Goal: Task Accomplishment & Management: Manage account settings

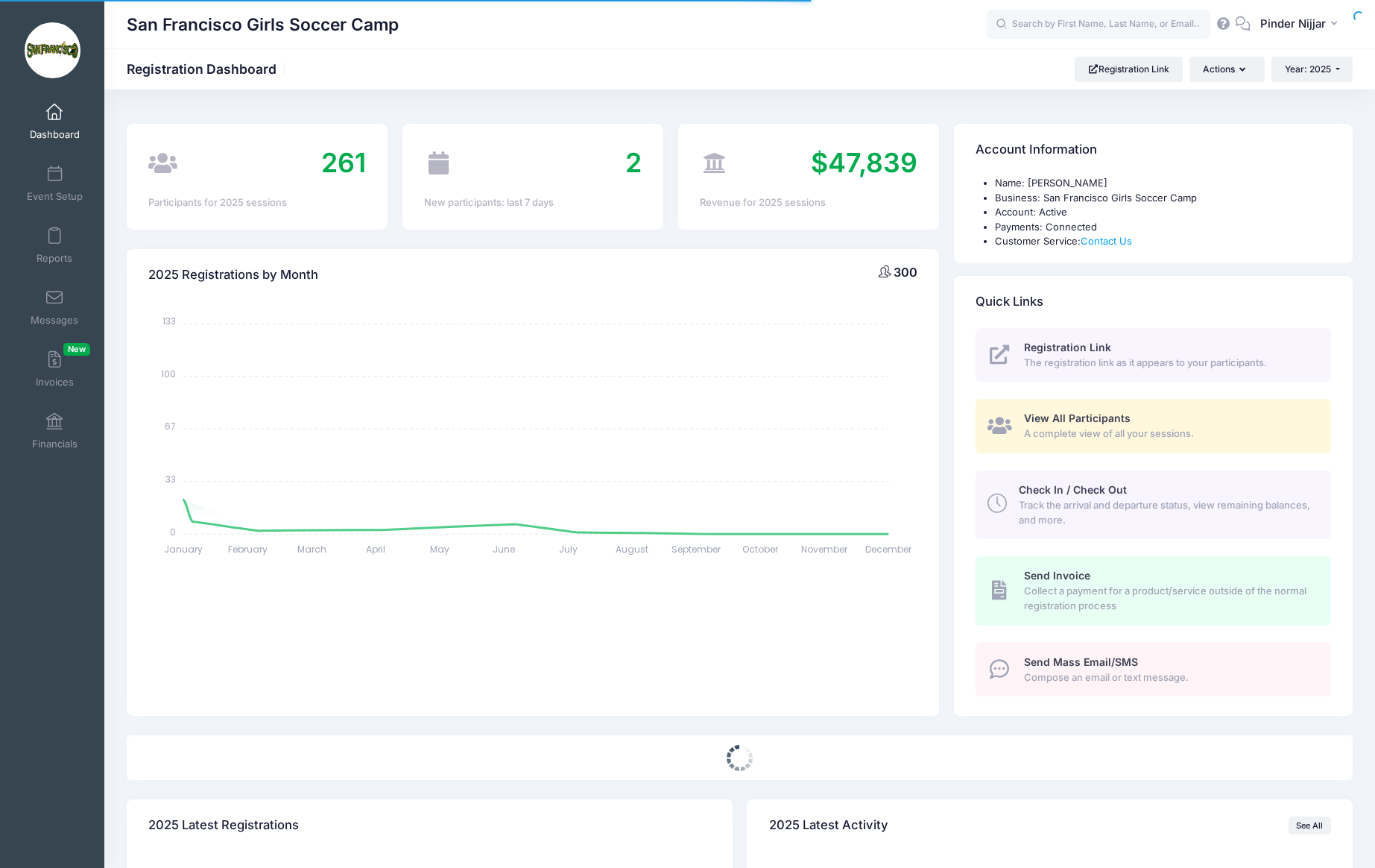
select select
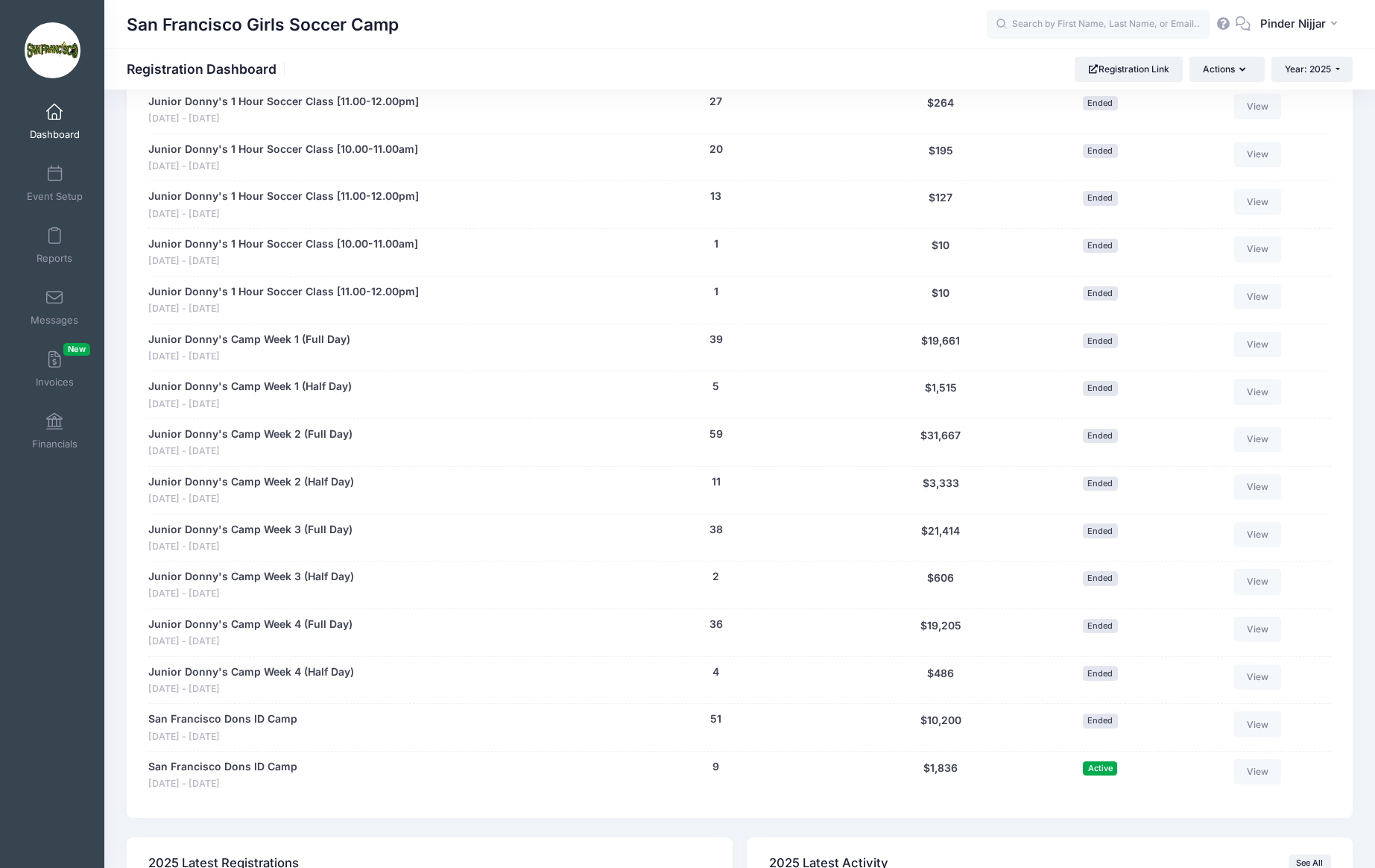
scroll to position [872, 0]
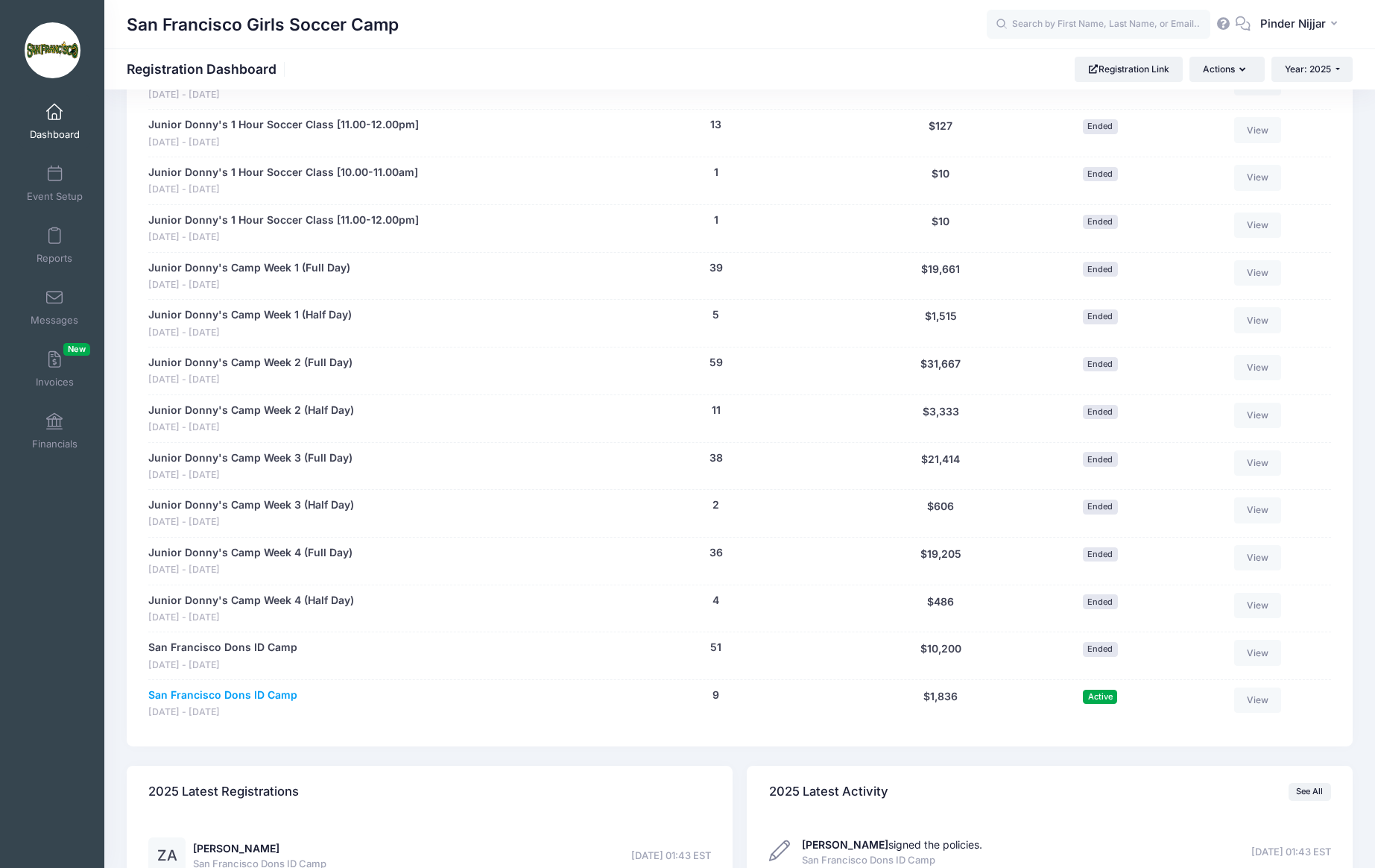
click at [276, 693] on link "San Francisco Dons ID Camp" at bounding box center [222, 695] width 149 height 16
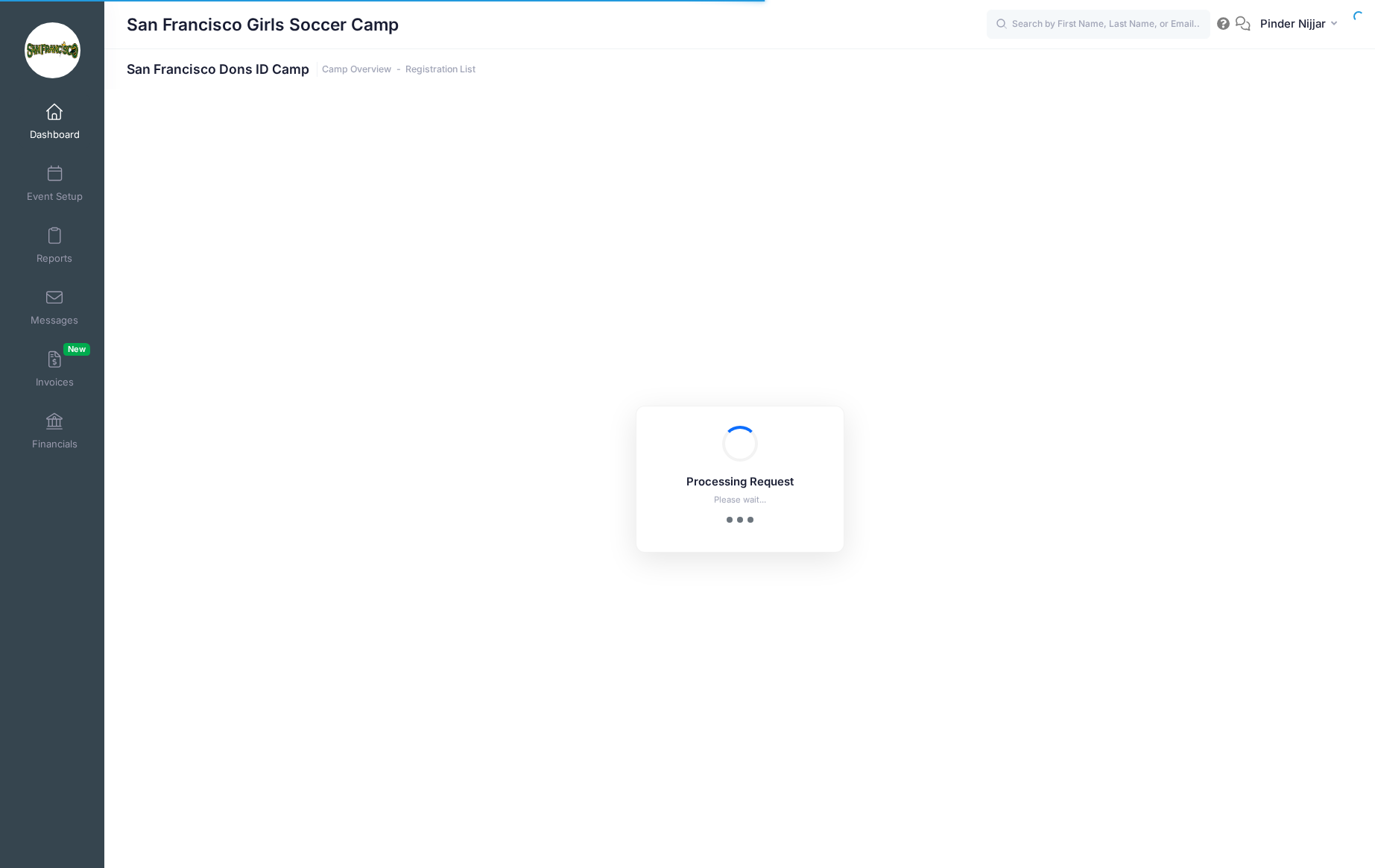
select select "10"
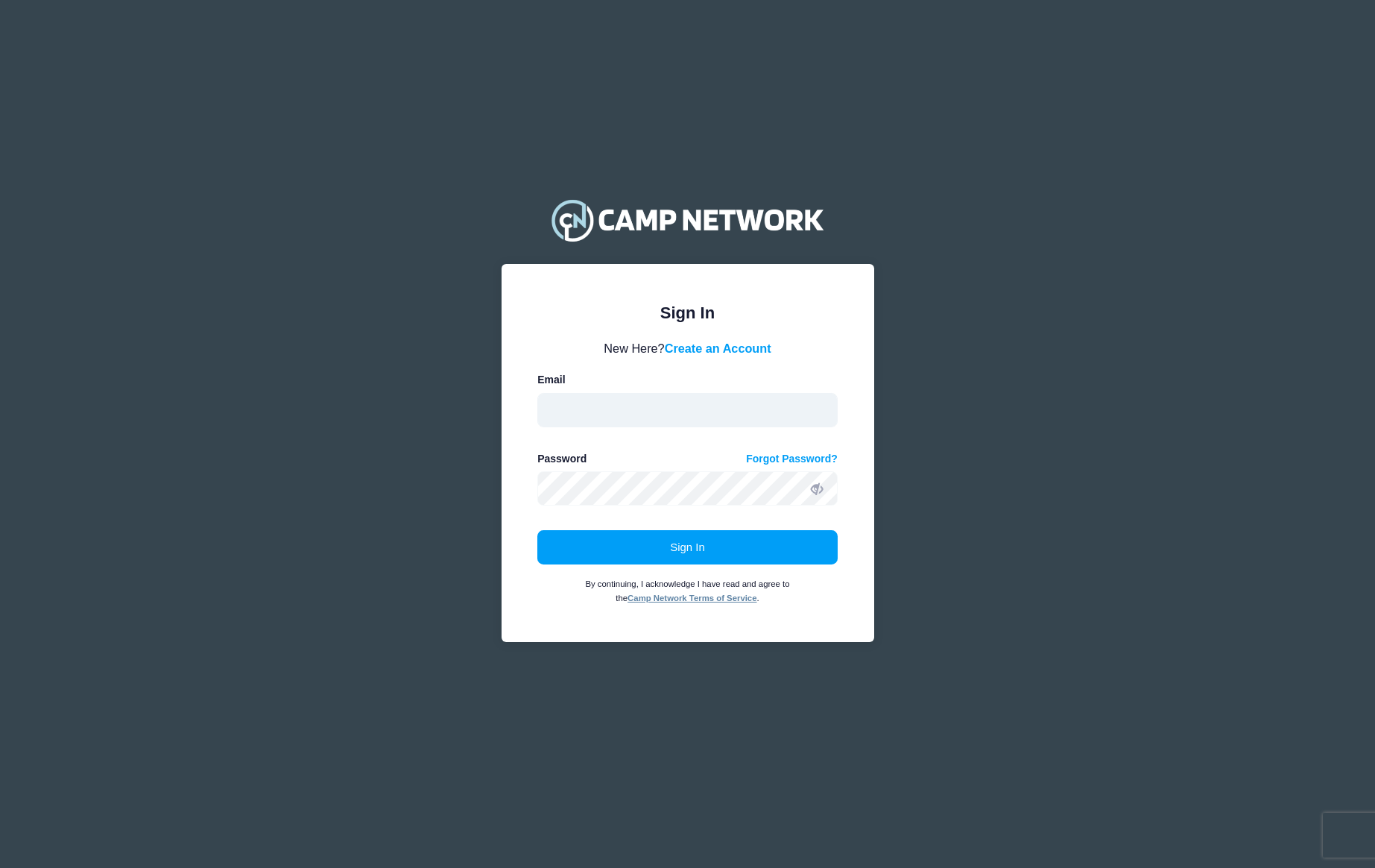
click at [637, 397] on input "email" at bounding box center [687, 410] width 301 height 34
type input "pnijjar@usfca.edu"
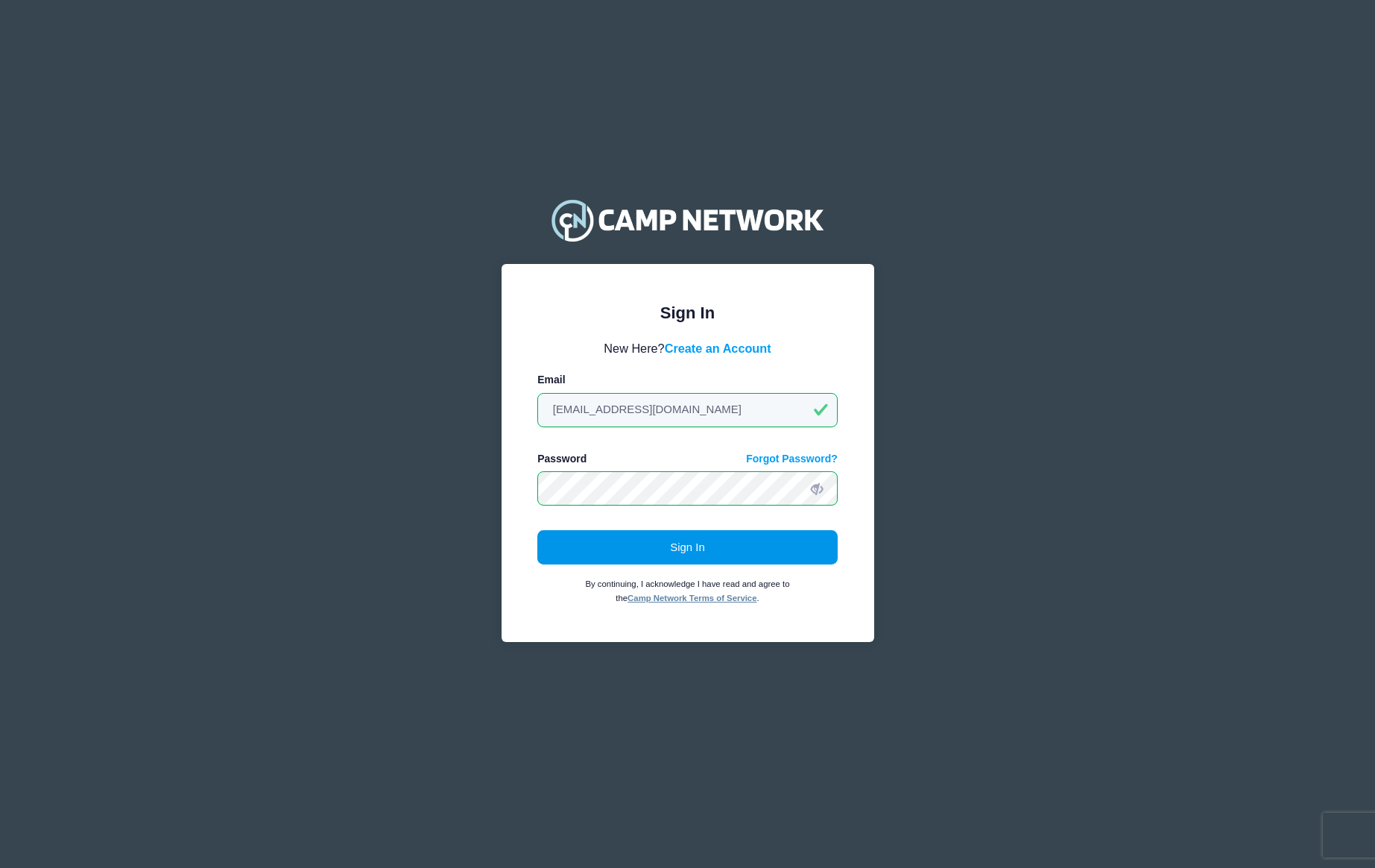
click at [701, 536] on button "Sign In" at bounding box center [687, 547] width 301 height 34
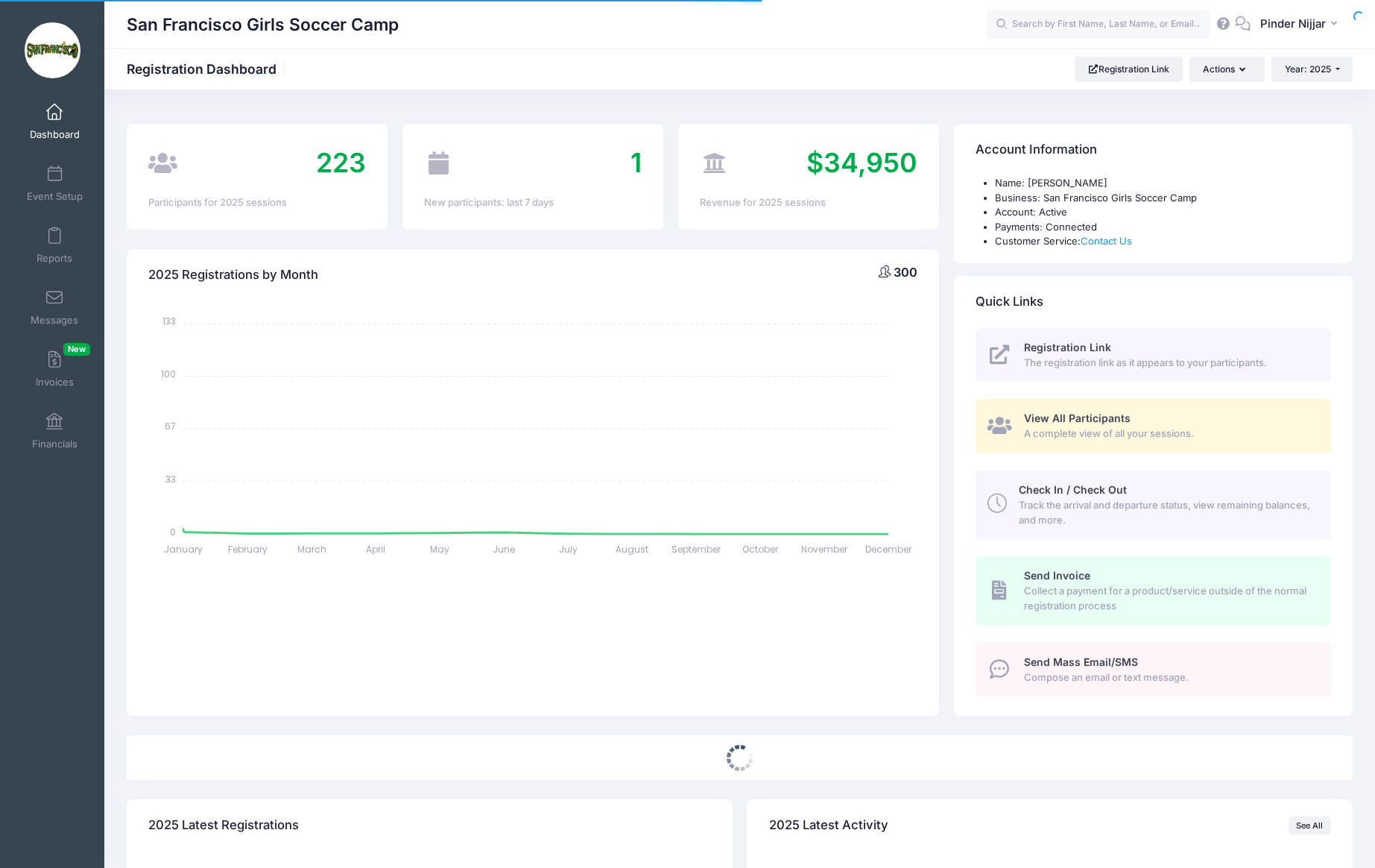
select select
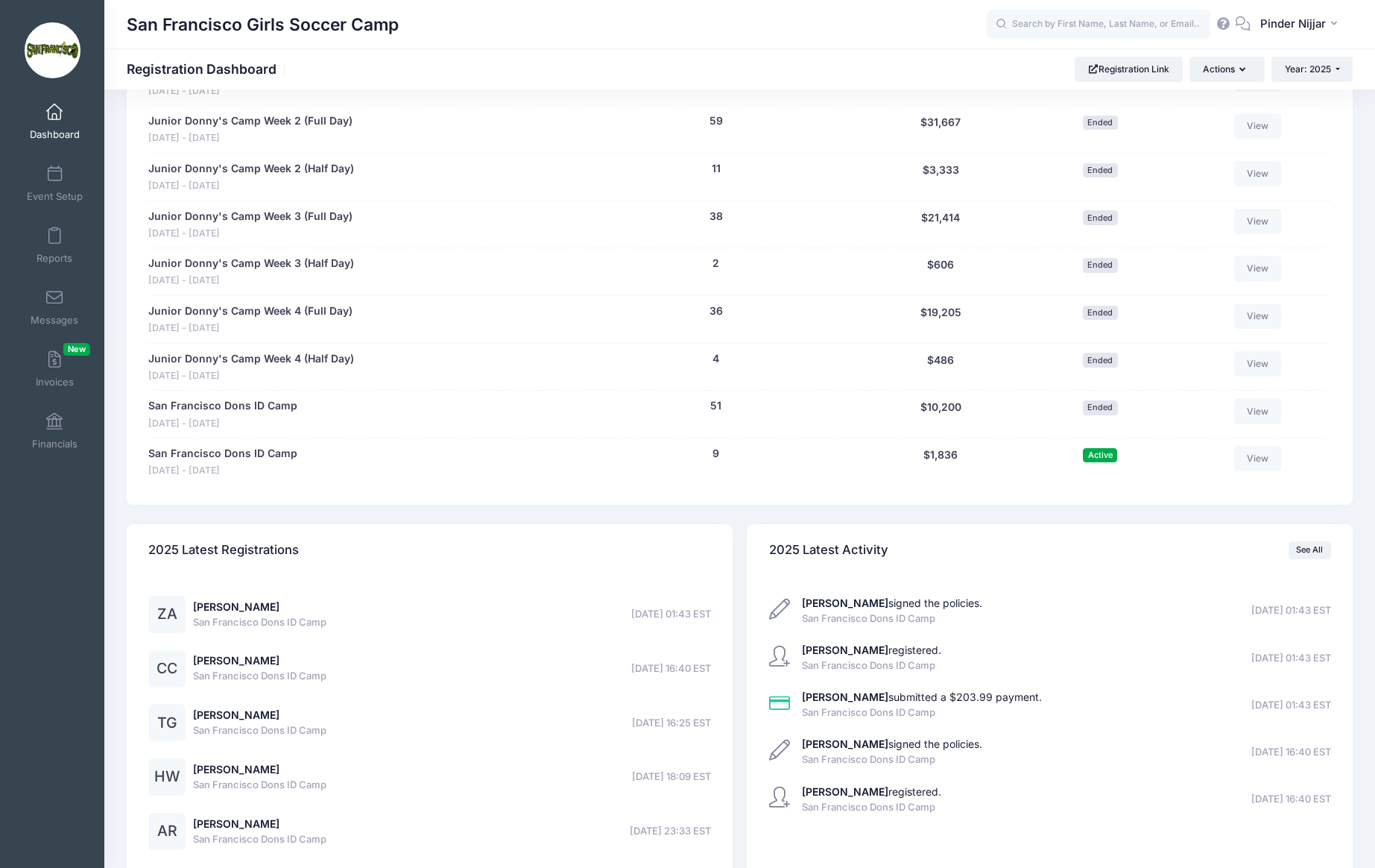
scroll to position [1165, 0]
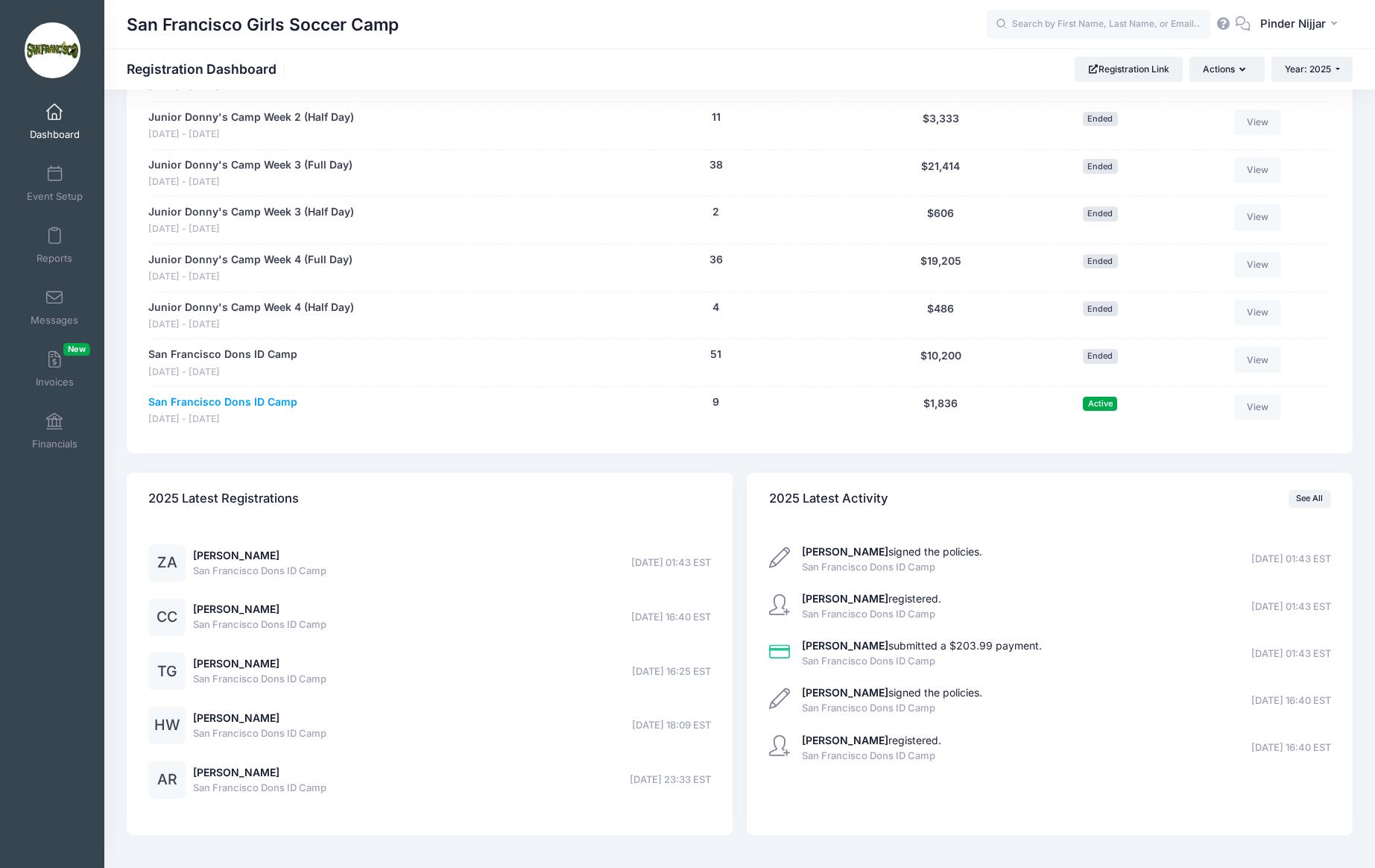
click at [277, 399] on link "San Francisco Dons ID Camp" at bounding box center [222, 403] width 149 height 16
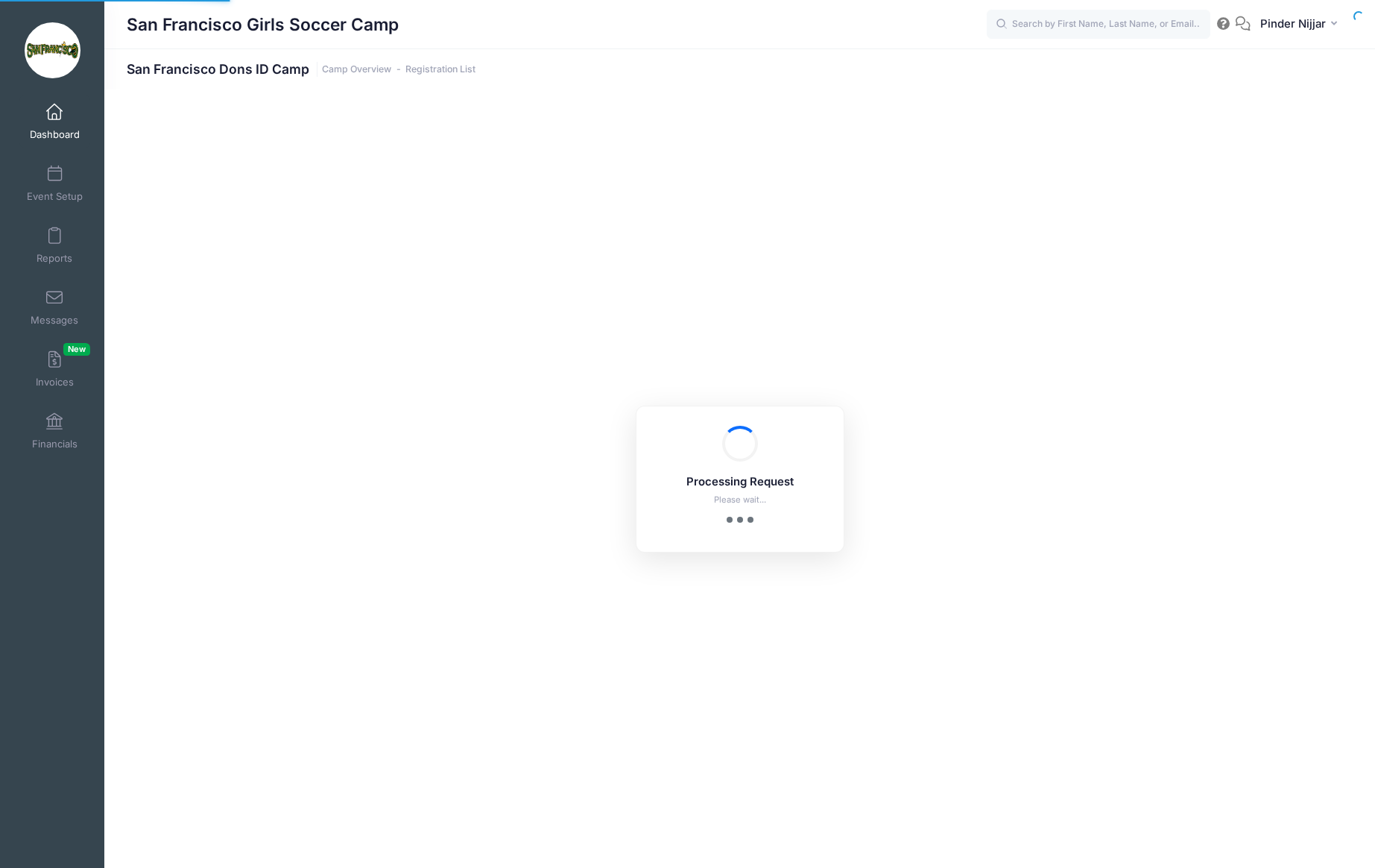
select select "10"
